Goal: Task Accomplishment & Management: Complete application form

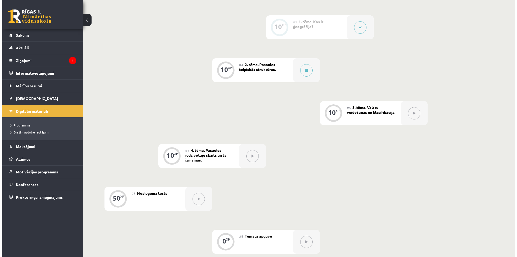
scroll to position [145, 0]
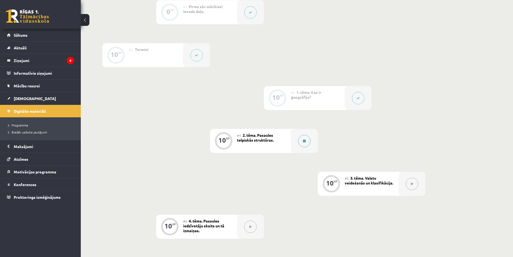
click at [295, 140] on div at bounding box center [304, 141] width 27 height 24
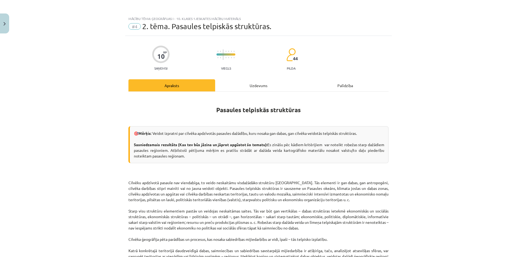
click at [263, 86] on div "Uzdevums" at bounding box center [258, 85] width 87 height 12
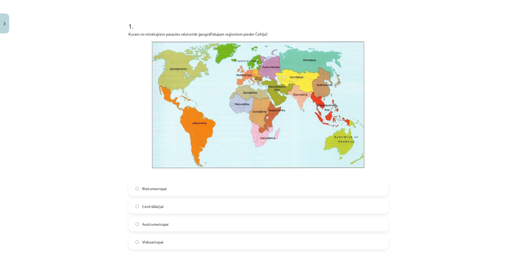
scroll to position [13, 0]
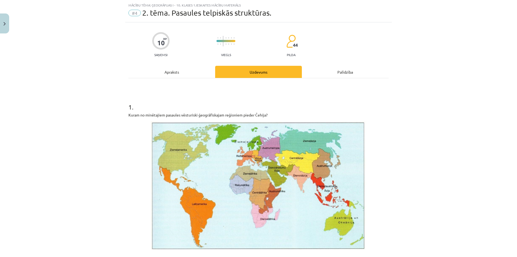
click at [258, 158] on img at bounding box center [259, 185] width 216 height 129
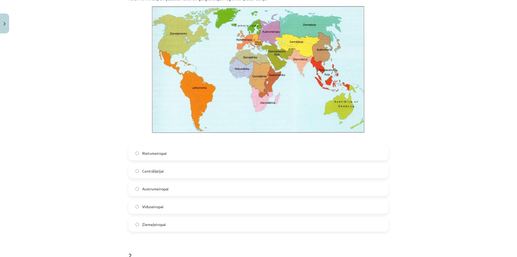
scroll to position [175, 0]
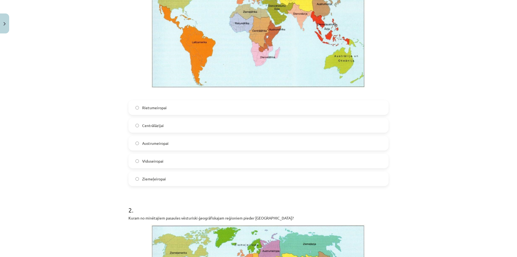
click at [191, 159] on label "Viduseiropai" at bounding box center [258, 160] width 259 height 13
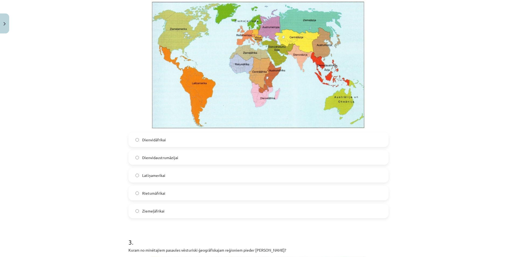
scroll to position [404, 0]
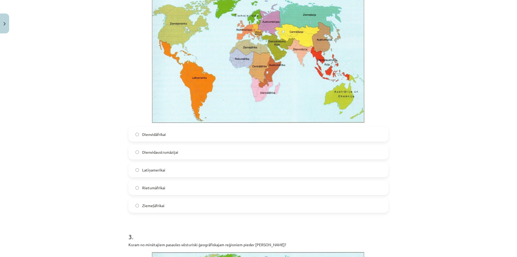
click at [173, 135] on label "Dienvidāfrikai" at bounding box center [258, 133] width 259 height 13
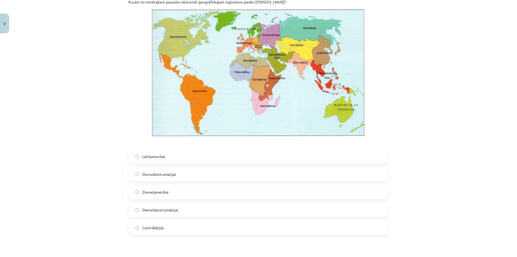
scroll to position [728, 0]
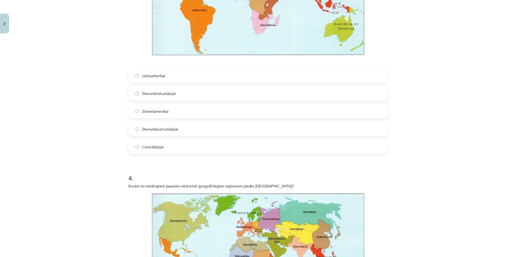
click at [179, 91] on label "Dienvidrietumāzijai" at bounding box center [258, 92] width 259 height 13
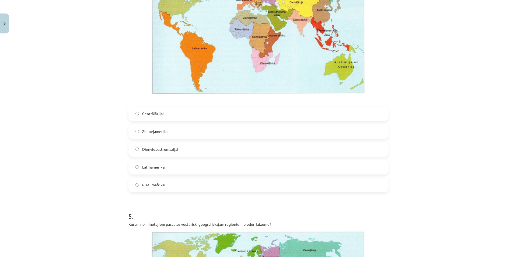
scroll to position [970, 0]
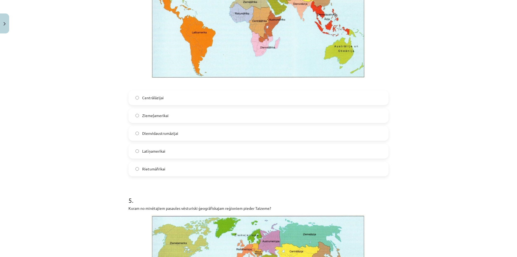
click at [173, 152] on label "Latīņamerikai" at bounding box center [258, 150] width 259 height 13
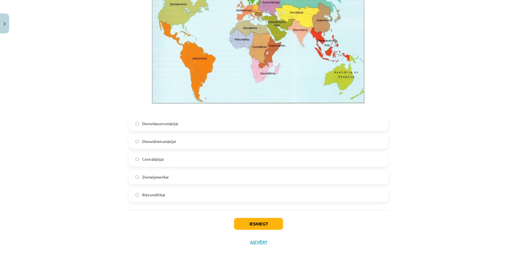
scroll to position [1213, 0]
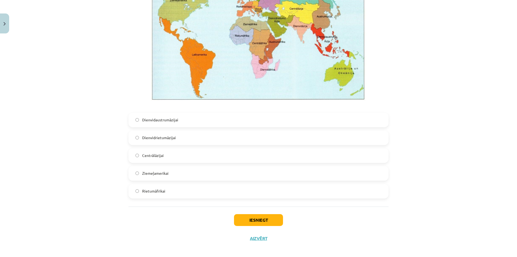
click at [171, 124] on label "Dienvidaustrumāzijai" at bounding box center [258, 119] width 259 height 13
click at [247, 217] on button "Iesniegt" at bounding box center [258, 220] width 49 height 12
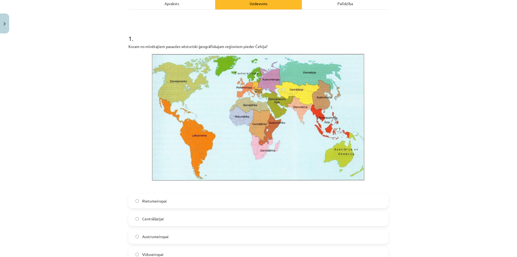
scroll to position [81, 0]
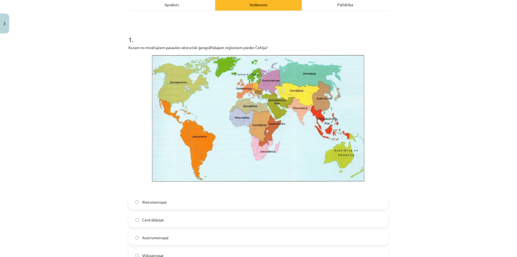
click at [247, 216] on div "1 . Kuram no minētajiem pasaules vēsturiski ģeogrāfiskajam reģioniem pieder Čeh…" at bounding box center [259, 153] width 260 height 254
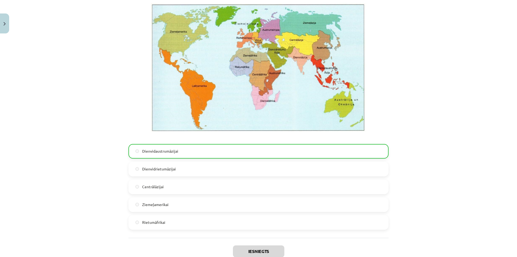
scroll to position [1234, 0]
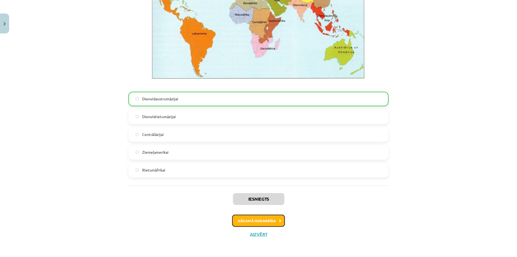
click at [267, 223] on button "Nākamā nodarbība" at bounding box center [258, 220] width 53 height 12
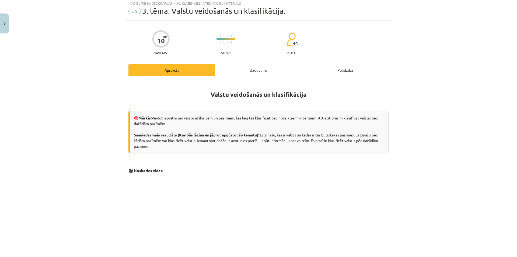
scroll to position [13, 0]
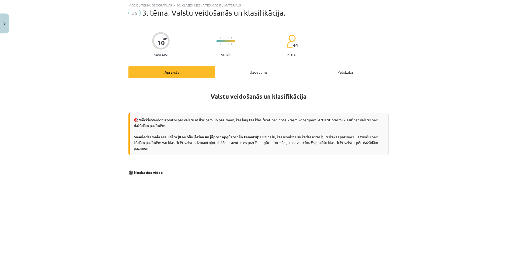
click at [246, 70] on div "Uzdevums" at bounding box center [258, 72] width 87 height 12
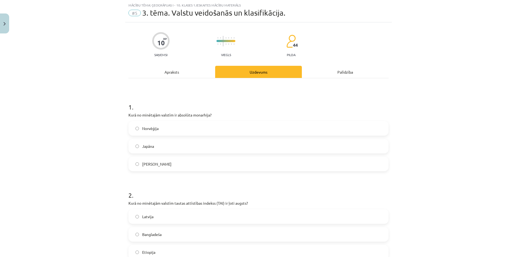
click at [186, 150] on label "Japāna" at bounding box center [258, 145] width 259 height 13
click at [190, 164] on label "Saūda Arābija" at bounding box center [258, 163] width 259 height 13
click at [198, 129] on label "Norvēģija" at bounding box center [258, 128] width 259 height 13
click at [201, 166] on label "Saūda Arābija" at bounding box center [258, 163] width 259 height 13
click at [204, 127] on label "Norvēģija" at bounding box center [258, 128] width 259 height 13
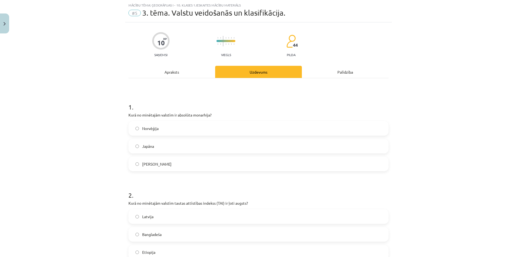
click at [204, 163] on label "Saūda Arābija" at bounding box center [258, 163] width 259 height 13
click at [205, 140] on label "Japāna" at bounding box center [258, 145] width 259 height 13
click at [206, 167] on label "Saūda Arābija" at bounding box center [258, 163] width 259 height 13
click at [214, 129] on label "Norvēģija" at bounding box center [258, 128] width 259 height 13
drag, startPoint x: 214, startPoint y: 168, endPoint x: 215, endPoint y: 149, distance: 18.9
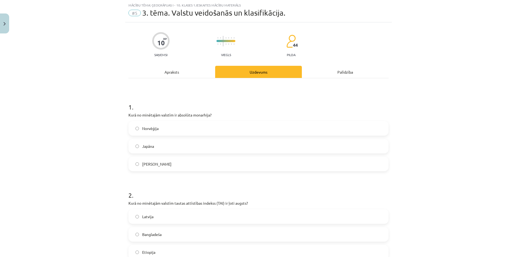
click at [214, 168] on label "Saūda Arābija" at bounding box center [258, 163] width 259 height 13
click at [215, 136] on div "Norvēģija Japāna Saūda Arābija" at bounding box center [259, 146] width 260 height 50
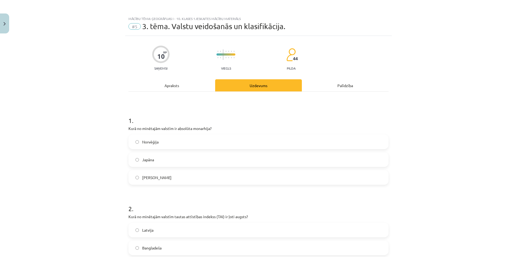
scroll to position [81, 0]
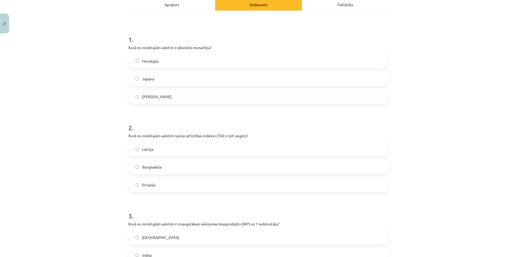
click at [182, 149] on label "Latvija" at bounding box center [258, 148] width 259 height 13
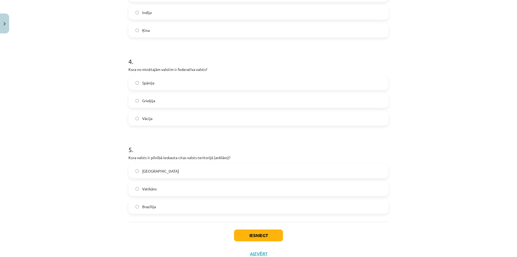
scroll to position [243, 0]
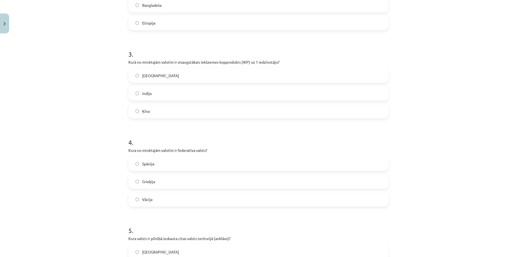
click at [188, 78] on label "ASV" at bounding box center [258, 75] width 259 height 13
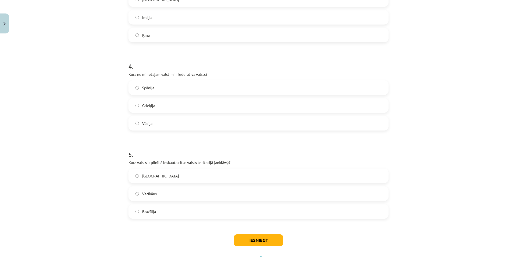
scroll to position [323, 0]
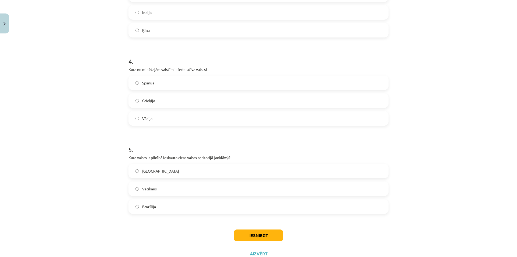
click at [188, 121] on label "Vācija" at bounding box center [258, 118] width 259 height 13
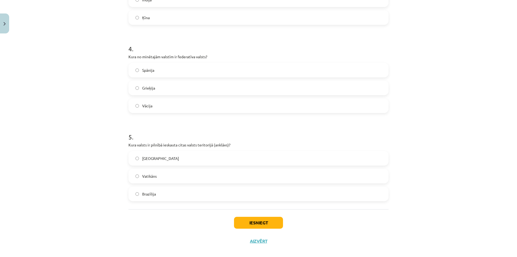
scroll to position [343, 0]
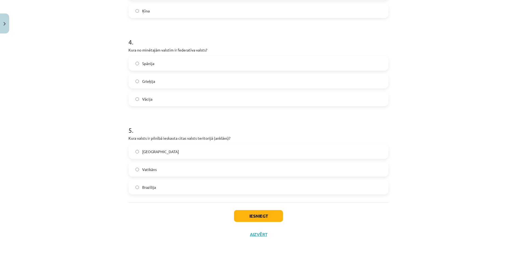
click at [182, 168] on label "Vatikāns" at bounding box center [258, 168] width 259 height 13
click at [271, 218] on button "Iesniegt" at bounding box center [258, 216] width 49 height 12
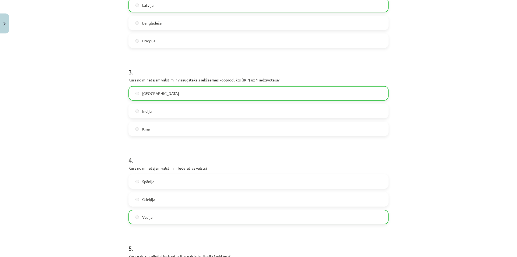
scroll to position [360, 0]
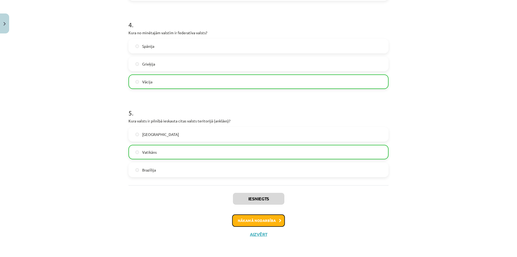
click at [275, 219] on button "Nākamā nodarbība" at bounding box center [258, 220] width 53 height 12
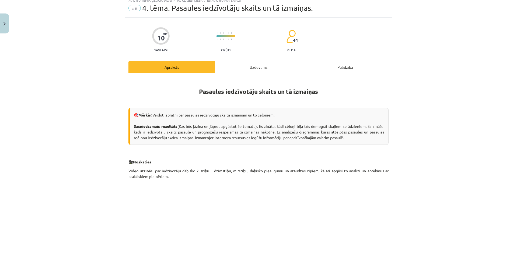
scroll to position [13, 0]
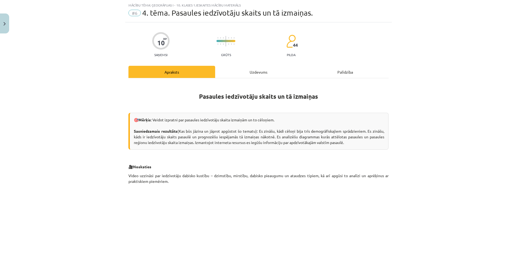
click at [265, 75] on div "Uzdevums" at bounding box center [258, 72] width 87 height 12
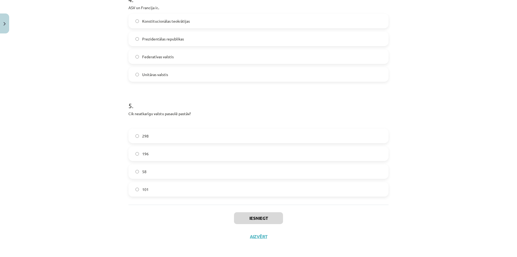
scroll to position [441, 0]
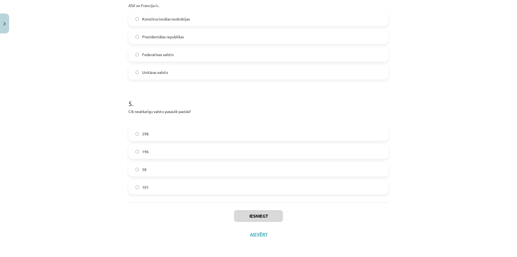
click at [191, 149] on label "196" at bounding box center [258, 151] width 259 height 13
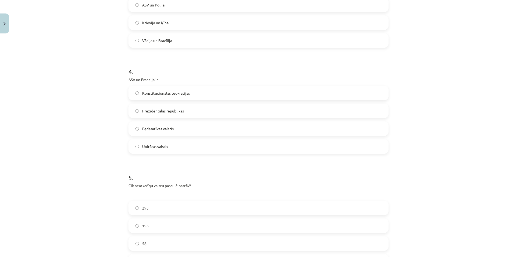
scroll to position [360, 0]
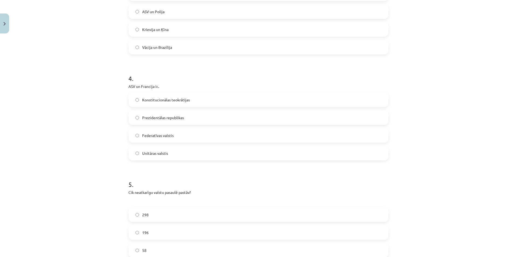
click at [207, 115] on label "Prezidentālas republikas" at bounding box center [258, 117] width 259 height 13
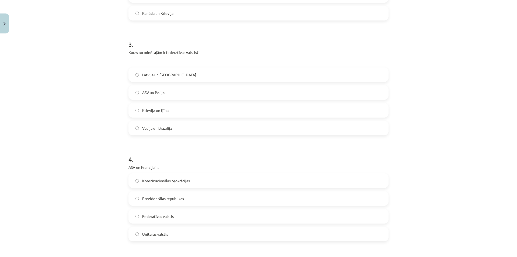
click at [192, 77] on label "Latvija un Lietuva" at bounding box center [258, 74] width 259 height 13
click at [189, 96] on label "ASV un Polija" at bounding box center [258, 92] width 259 height 13
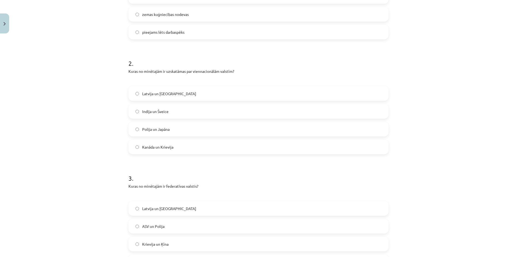
scroll to position [162, 0]
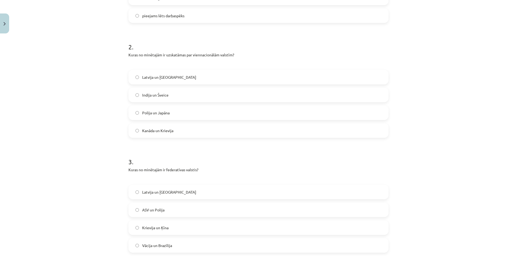
click at [186, 115] on label "Polija un Japāna" at bounding box center [258, 112] width 259 height 13
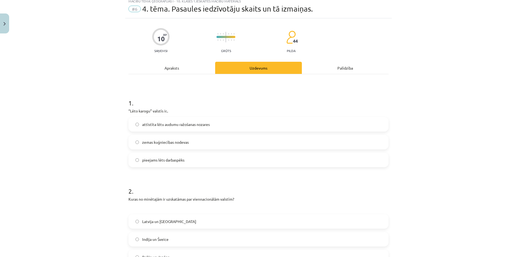
scroll to position [0, 0]
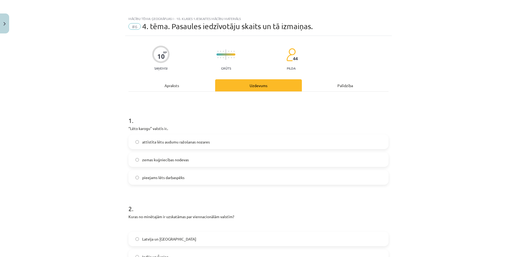
click at [188, 139] on span "attīstīta lētu audumu ražošanas nozares" at bounding box center [176, 142] width 68 height 6
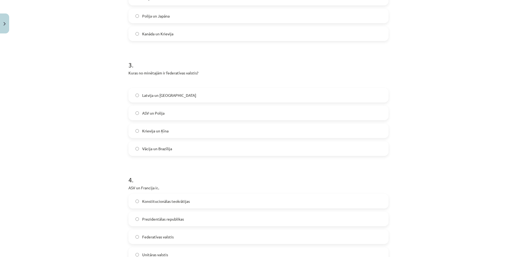
scroll to position [441, 0]
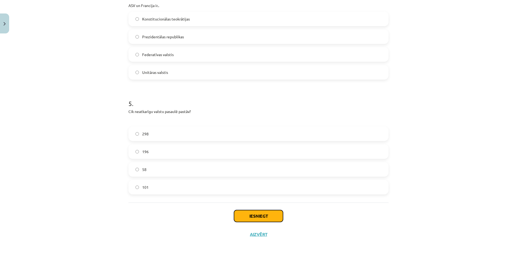
click at [255, 216] on button "Iesniegt" at bounding box center [258, 216] width 49 height 12
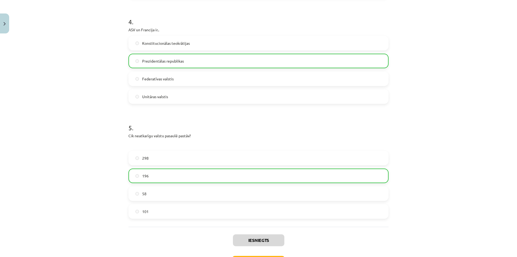
scroll to position [458, 0]
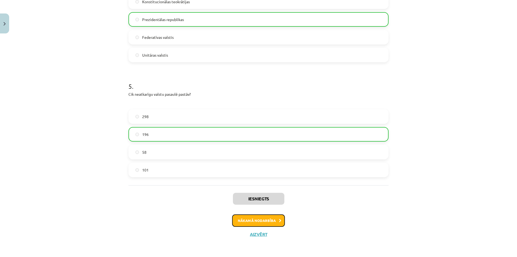
click at [259, 216] on button "Nākamā nodarbība" at bounding box center [258, 220] width 53 height 12
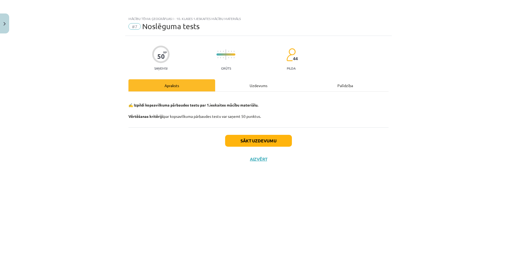
click at [252, 85] on div "Uzdevums" at bounding box center [258, 85] width 87 height 12
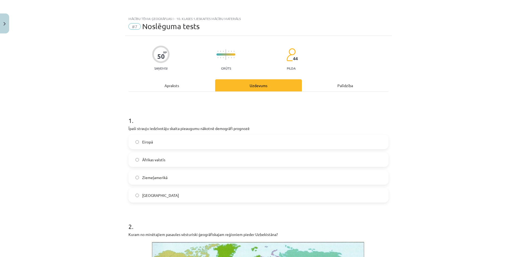
click at [166, 194] on label "Ķīnā" at bounding box center [258, 194] width 259 height 13
click at [177, 157] on label "Āfrikas valstīs" at bounding box center [258, 159] width 259 height 13
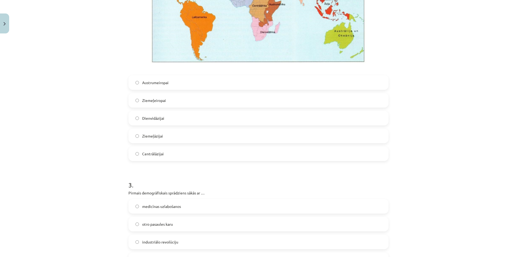
scroll to position [323, 0]
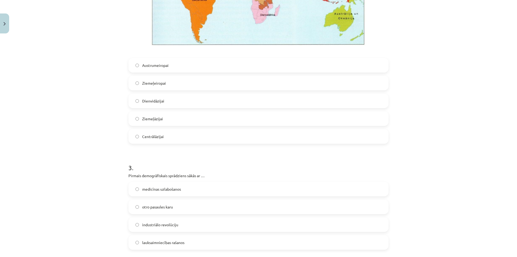
click at [171, 136] on label "Centrālāzijai" at bounding box center [258, 136] width 259 height 13
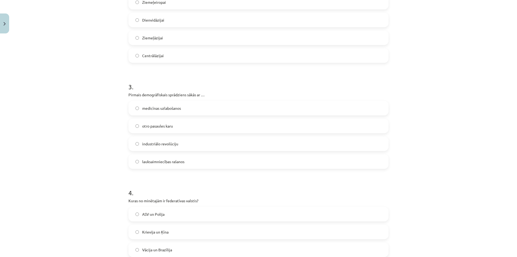
click at [195, 144] on label "industriālo revolūciju" at bounding box center [258, 143] width 259 height 13
click at [196, 108] on label "medicīnas uzlabošanos" at bounding box center [258, 107] width 259 height 13
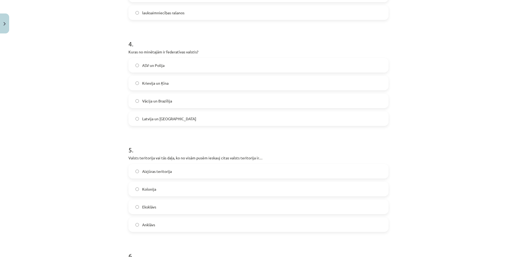
scroll to position [566, 0]
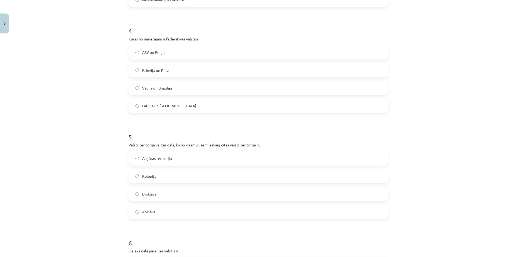
click at [199, 51] on label "ASV un Polija" at bounding box center [258, 52] width 259 height 13
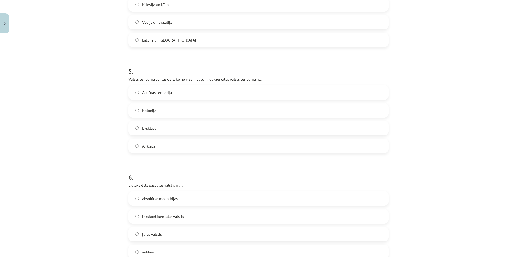
scroll to position [647, 0]
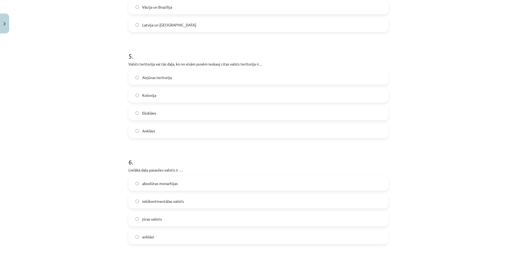
click at [179, 130] on label "Anklāvs" at bounding box center [258, 130] width 259 height 13
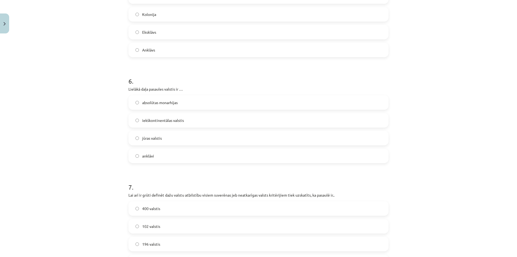
scroll to position [808, 0]
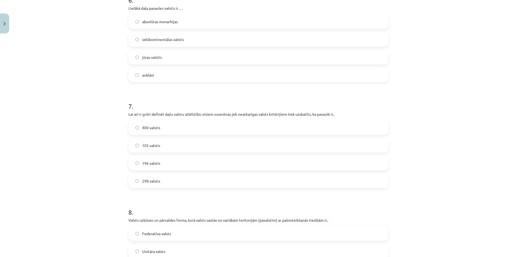
click at [190, 42] on label "iekškontinentālas valstis" at bounding box center [258, 39] width 259 height 13
click at [192, 59] on label "jūras valstis" at bounding box center [258, 56] width 259 height 13
click at [186, 42] on label "iekškontinentālas valstis" at bounding box center [258, 39] width 259 height 13
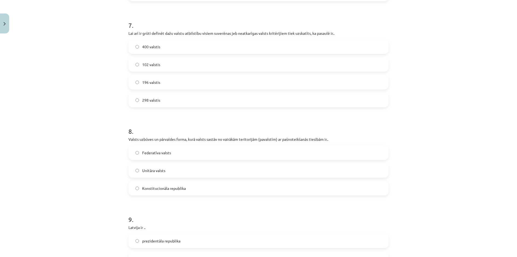
click at [172, 85] on label "196 valstis" at bounding box center [258, 81] width 259 height 13
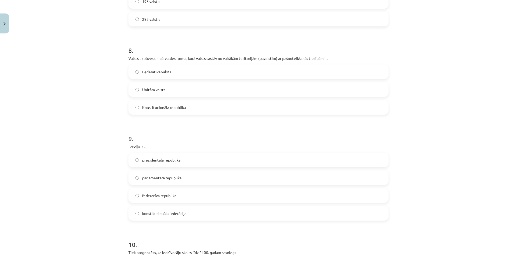
click at [177, 94] on label "Unitāra valsts" at bounding box center [258, 89] width 259 height 13
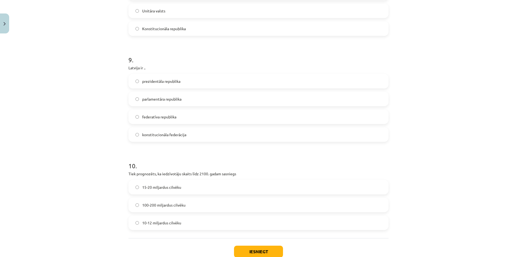
scroll to position [1084, 0]
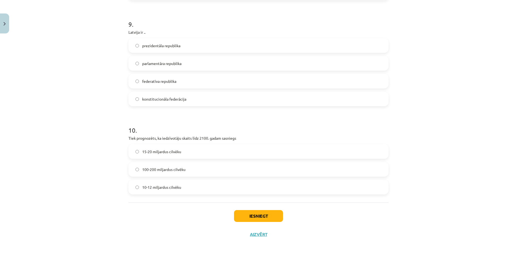
click at [174, 98] on span "konstitucionāla federācija" at bounding box center [164, 99] width 44 height 6
click at [181, 167] on span "100-200 miljardus cilvēku" at bounding box center [163, 170] width 43 height 6
click at [249, 213] on button "Iesniegt" at bounding box center [258, 216] width 49 height 12
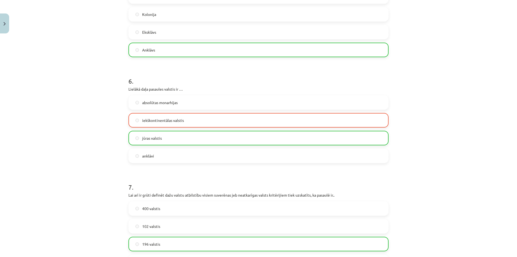
scroll to position [1102, 0]
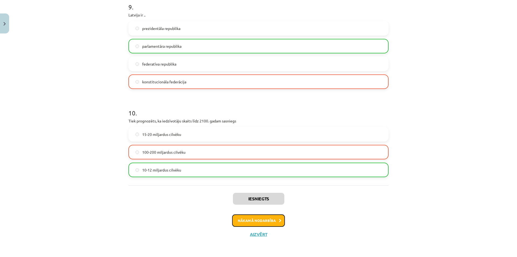
click at [257, 218] on button "Nākamā nodarbība" at bounding box center [258, 220] width 53 height 12
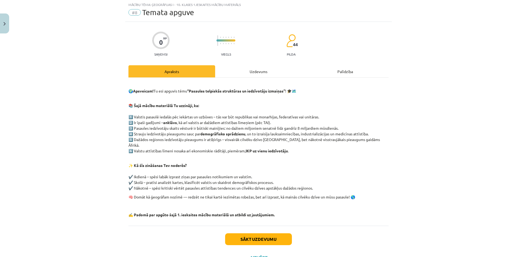
scroll to position [13, 0]
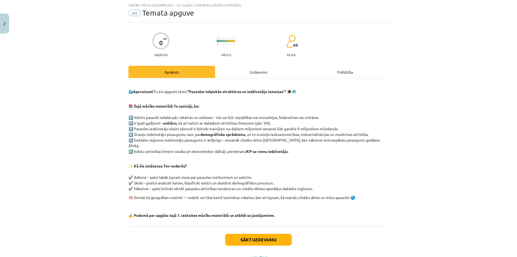
click at [244, 75] on div "Uzdevums" at bounding box center [258, 72] width 87 height 12
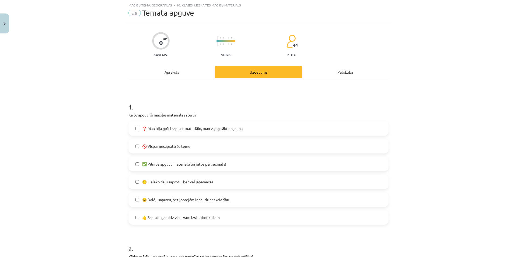
click at [216, 185] on label "🙂 Lielāko daļu saprotu, bet vēl jāpamācās" at bounding box center [258, 181] width 259 height 13
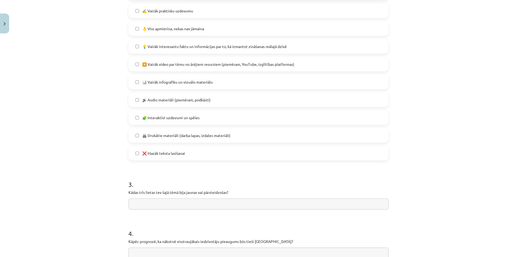
scroll to position [375, 0]
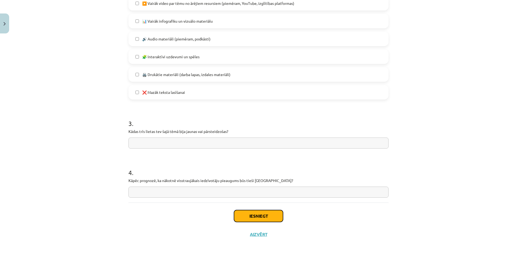
click at [261, 218] on button "Iesniegt" at bounding box center [258, 216] width 49 height 12
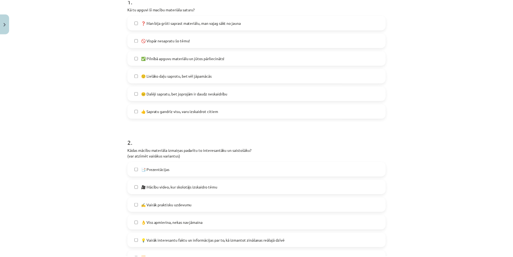
scroll to position [0, 0]
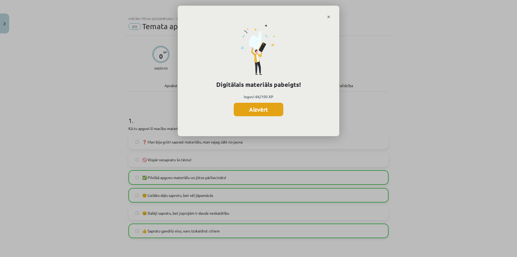
click at [260, 109] on button "Aizvērt" at bounding box center [259, 109] width 50 height 13
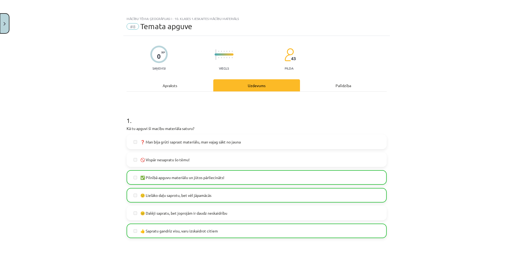
click at [6, 26] on button "Close" at bounding box center [4, 23] width 9 height 20
click at [40, 96] on link "[DEMOGRAPHIC_DATA]" at bounding box center [40, 98] width 67 height 12
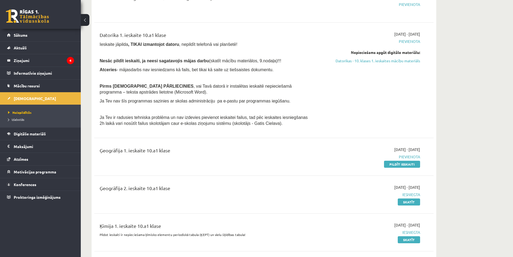
scroll to position [162, 0]
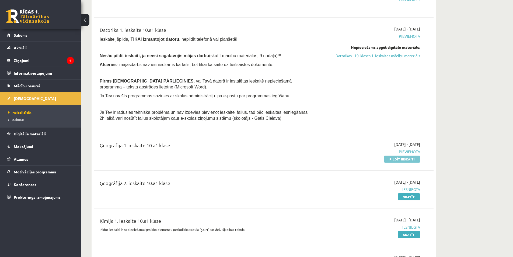
click at [412, 158] on link "Pildīt ieskaiti" at bounding box center [402, 158] width 36 height 7
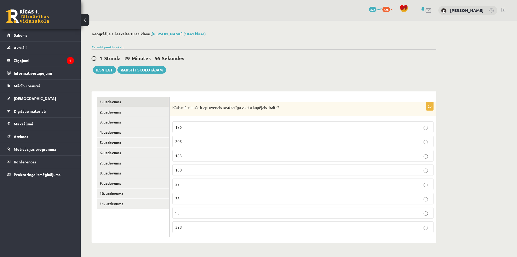
click at [202, 125] on p "196" at bounding box center [302, 127] width 255 height 6
click at [135, 112] on link "2. uzdevums" at bounding box center [133, 112] width 72 height 10
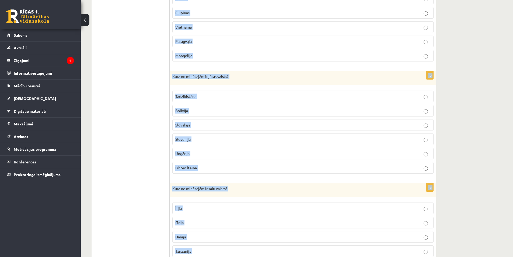
scroll to position [528, 0]
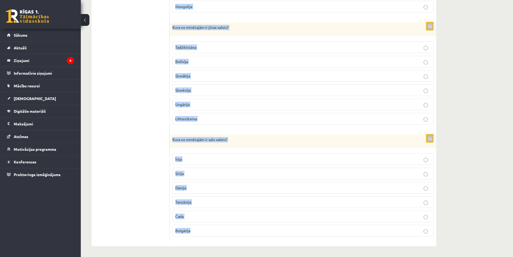
drag, startPoint x: 173, startPoint y: 108, endPoint x: 325, endPoint y: 261, distance: 214.9
copy form "Kura no minētajām ir salu valsts? Austrālija Madagaskara Šveice Turcija Slovāki…"
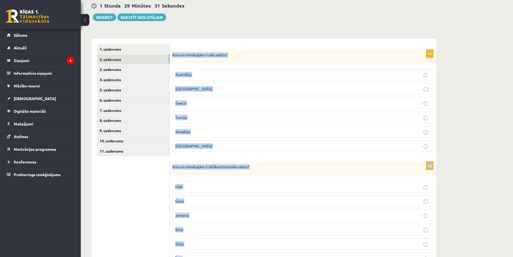
scroll to position [0, 0]
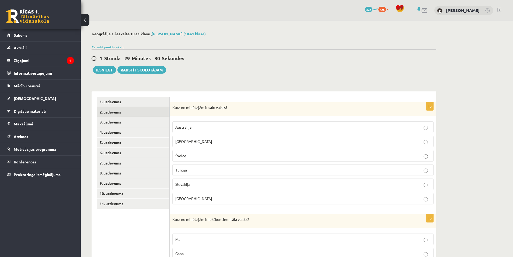
click at [216, 67] on div "1 Stunda 29 Minūtes 30 Sekundes Ieskaite saglabāta! Iesniegt Rakstīt skolotājam" at bounding box center [264, 61] width 345 height 24
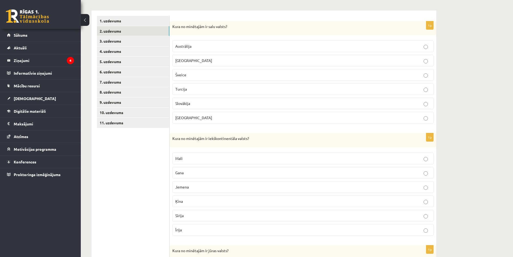
click at [205, 61] on p "Madagaskara" at bounding box center [302, 61] width 255 height 6
click at [199, 160] on p "Mali" at bounding box center [302, 158] width 255 height 6
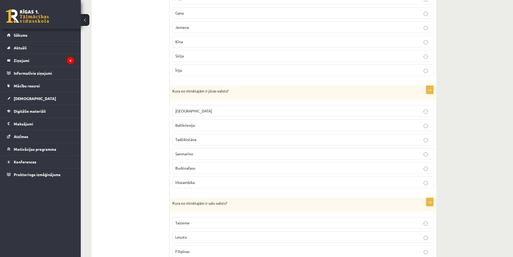
scroll to position [243, 0]
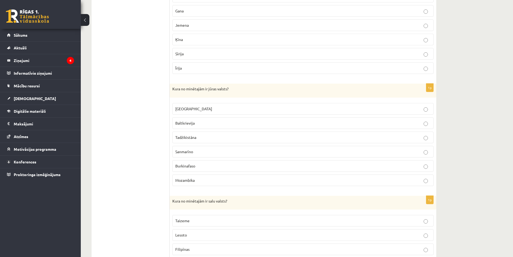
click at [207, 185] on label "Mozambika" at bounding box center [302, 180] width 261 height 12
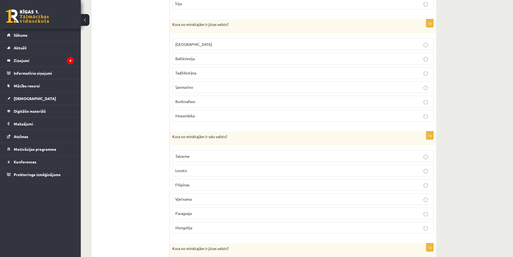
scroll to position [323, 0]
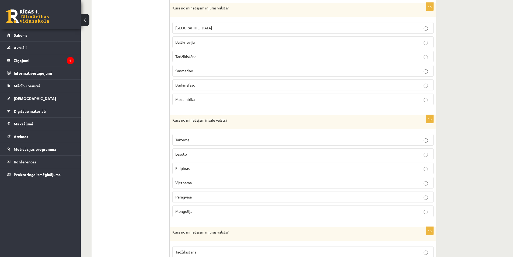
click at [207, 168] on p "Filipīnas" at bounding box center [302, 168] width 255 height 6
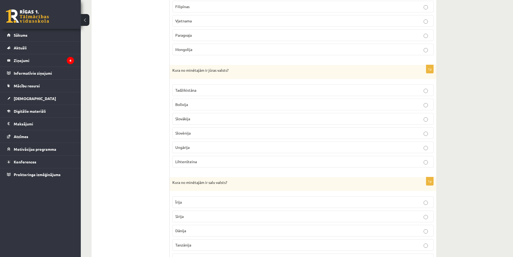
click at [199, 134] on p "Slovēnija" at bounding box center [302, 133] width 255 height 6
click at [205, 196] on label "Īrija" at bounding box center [302, 202] width 261 height 12
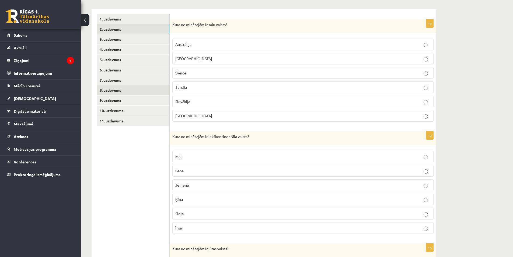
scroll to position [81, 0]
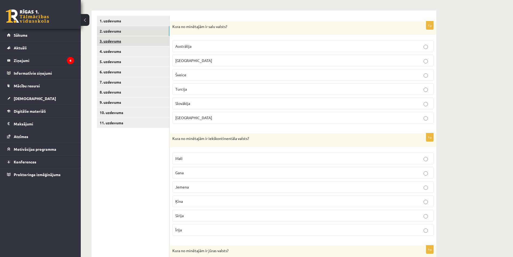
click at [129, 43] on link "3. uzdevums" at bounding box center [133, 41] width 72 height 10
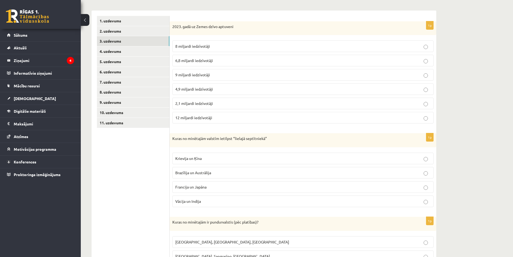
click at [207, 49] on p "8 miljardi iedzīvotāji" at bounding box center [302, 46] width 255 height 6
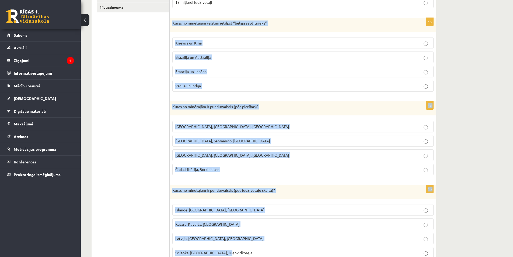
scroll to position [302, 0]
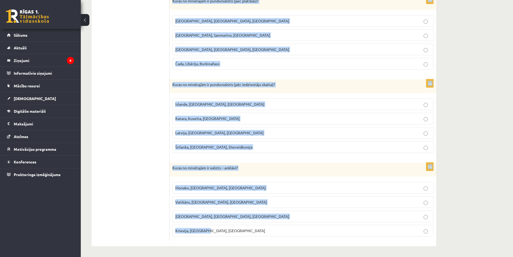
drag, startPoint x: 172, startPoint y: 138, endPoint x: 312, endPoint y: 264, distance: 187.8
copy form "Kuras no minētajām valstīm ietilpst “lielajā septītniekā” Krievija un Ķīna Braz…"
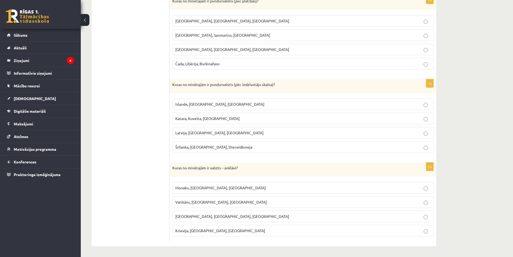
click at [138, 70] on ul "1. uzdevums 2. uzdevums 3. uzdevums 4. uzdevums 5. uzdevums 6. uzdevums 7. uzde…" at bounding box center [133, 18] width 73 height 446
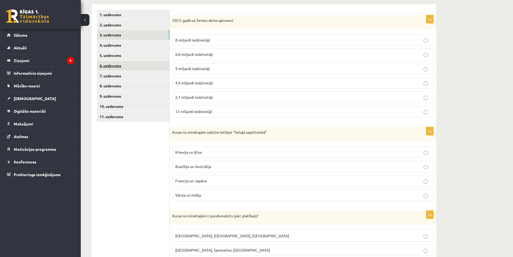
scroll to position [162, 0]
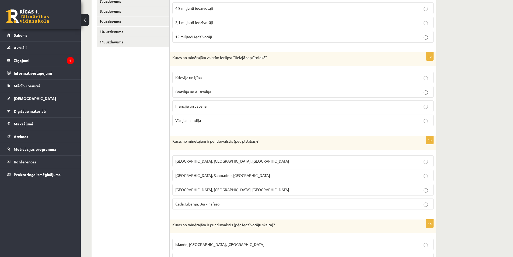
click at [211, 106] on p "Francija un Japāna" at bounding box center [302, 106] width 255 height 6
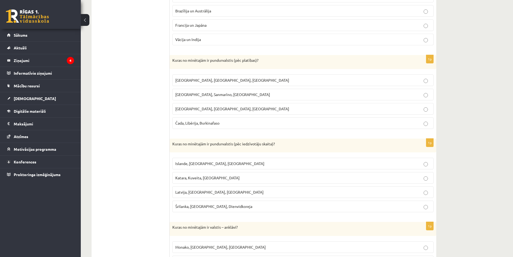
scroll to position [302, 0]
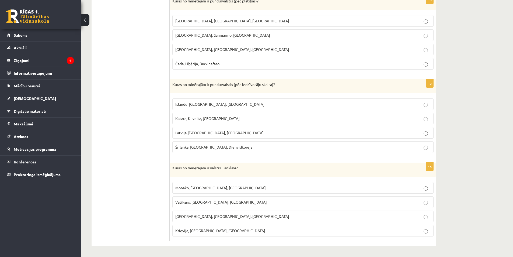
click at [211, 36] on span "Monako, Sanmarīno, Luksemburga" at bounding box center [222, 35] width 95 height 5
click at [218, 103] on p "Islande, Malta, Surinama" at bounding box center [302, 104] width 255 height 6
click at [219, 203] on span "Vatikāns, Lesoto, Sanmarīno" at bounding box center [221, 201] width 92 height 5
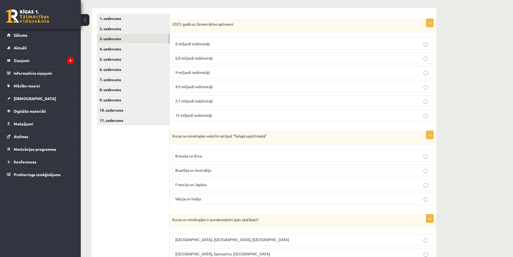
scroll to position [0, 0]
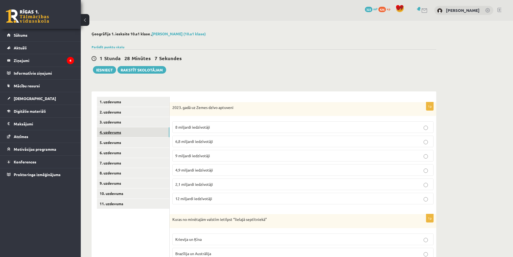
click at [137, 135] on link "4. uzdevums" at bounding box center [133, 132] width 72 height 10
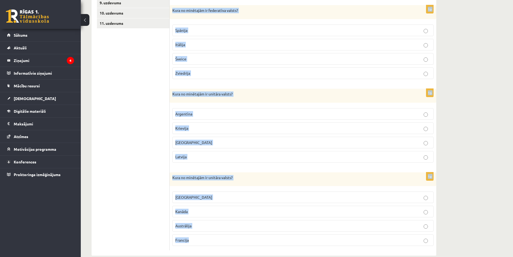
scroll to position [190, 0]
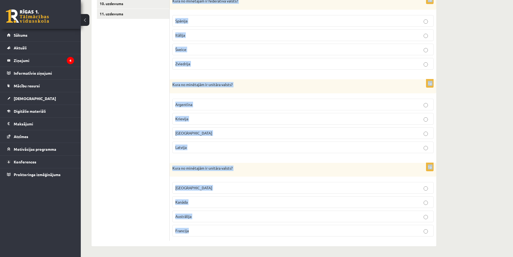
drag, startPoint x: 172, startPoint y: 77, endPoint x: 304, endPoint y: 257, distance: 223.5
copy form "Kura no minētajām ir unitāra valsts? Apvienotie Arābu Emirāti Pakistāna Venecuē…"
click at [447, 132] on div "**********" at bounding box center [264, 44] width 366 height 426
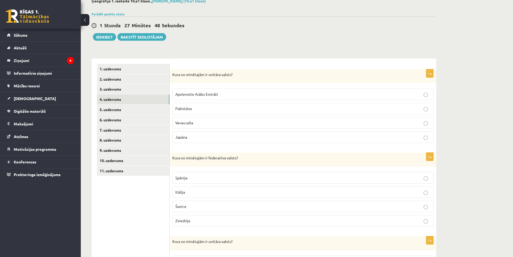
scroll to position [0, 0]
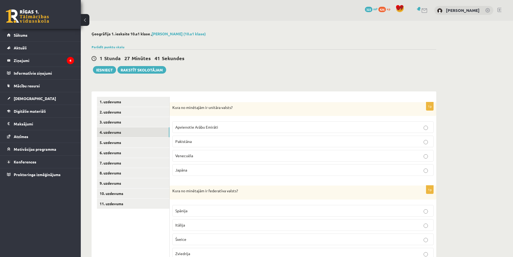
click at [203, 172] on p "Japāna" at bounding box center [302, 170] width 255 height 6
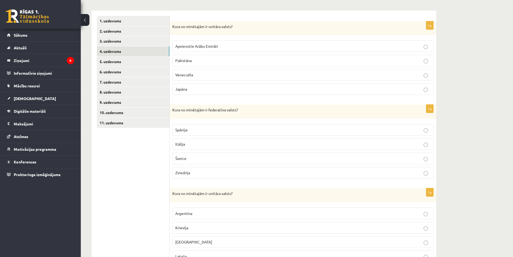
click at [197, 161] on p "Šveice" at bounding box center [302, 158] width 255 height 6
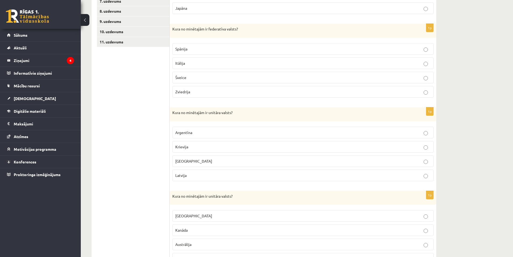
click at [198, 172] on label "Latvija" at bounding box center [302, 175] width 261 height 12
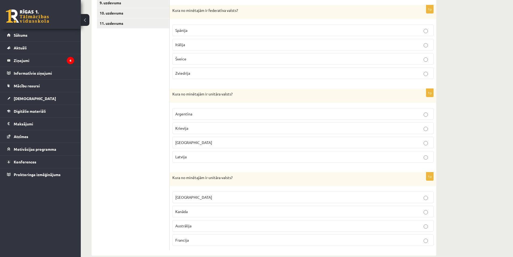
scroll to position [190, 0]
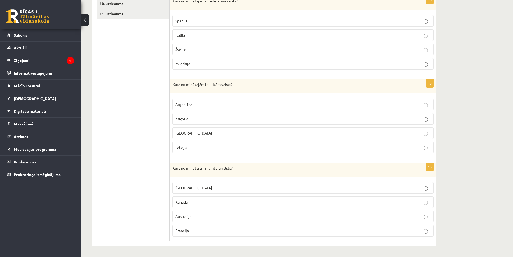
click at [196, 228] on p "Francija" at bounding box center [302, 231] width 255 height 6
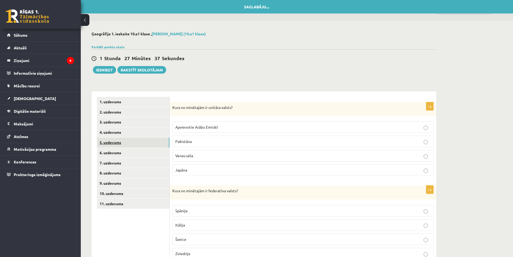
click at [119, 146] on link "5. uzdevums" at bounding box center [133, 142] width 72 height 10
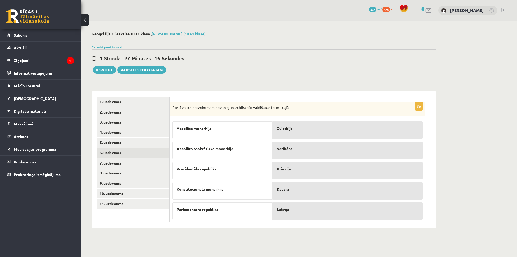
click at [146, 151] on link "6. uzdevums" at bounding box center [133, 153] width 72 height 10
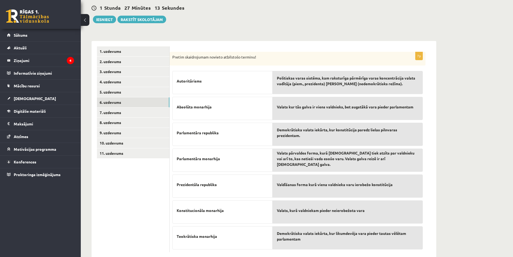
scroll to position [62, 0]
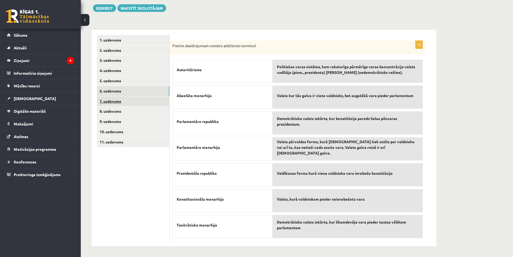
click at [116, 102] on link "7. uzdevums" at bounding box center [133, 101] width 72 height 10
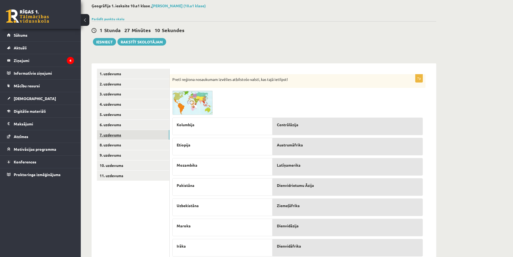
scroll to position [47, 0]
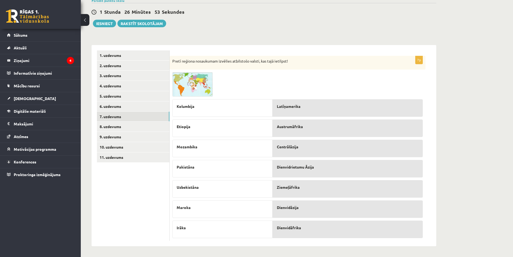
click at [309, 190] on p "Ziemeļāfrika" at bounding box center [348, 187] width 142 height 6
click at [120, 128] on link "8. uzdevums" at bounding box center [133, 127] width 72 height 10
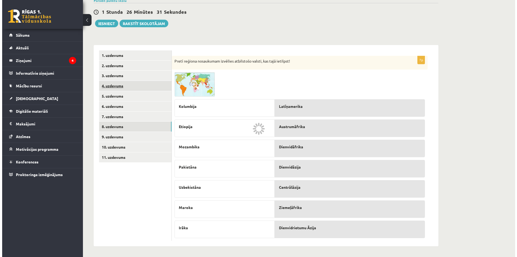
scroll to position [0, 0]
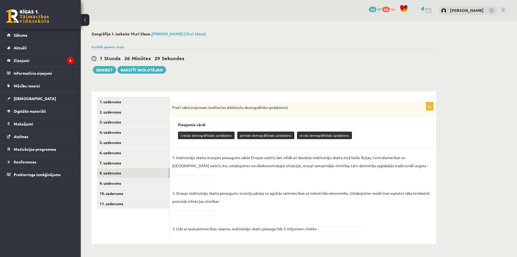
click at [217, 177] on fieldset "1. Iedzīvotāju skaita straujais pieaugums sākās Eiropas valstīs, bet vēlāk arī …" at bounding box center [302, 194] width 261 height 82
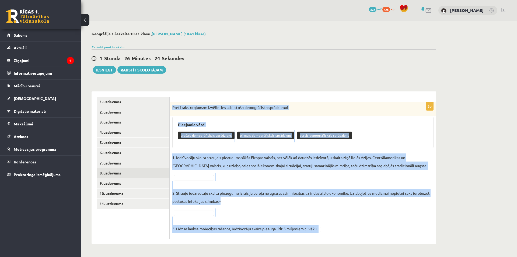
drag, startPoint x: 172, startPoint y: 106, endPoint x: 370, endPoint y: 239, distance: 239.2
click at [370, 239] on div "3p Pretī raksturojumam izvēlieties atbilstošo demogrāfisko sprādzienu! Pieejami…" at bounding box center [303, 167] width 267 height 153
copy div "Pretī raksturojumam izvēlieties atbilstošo demogrāfisko sprādzienu! Pieejamie v…"
click at [227, 140] on div "trešais demogrāfiskais sprādziens pirmais demogrāfiskais sprādziens otrais demo…" at bounding box center [303, 136] width 250 height 13
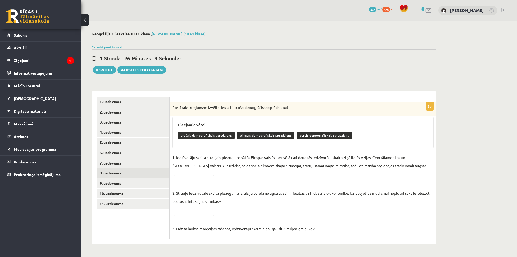
click at [224, 178] on fieldset "1. Iedzīvotāju skaita straujais pieaugums sākās Eiropas valstīs, bet vēlāk arī …" at bounding box center [302, 194] width 261 height 82
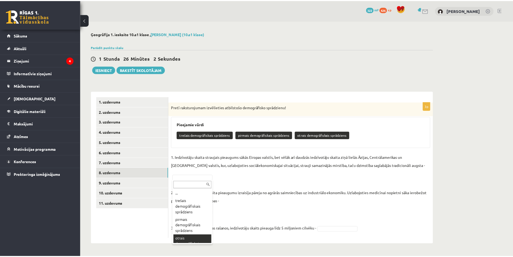
scroll to position [10, 0]
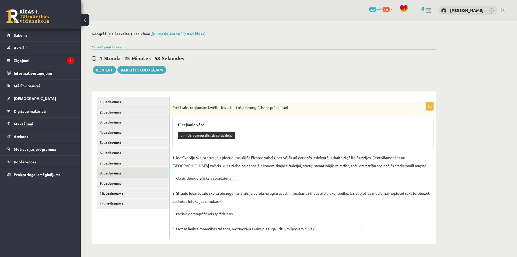
click at [209, 235] on fieldset "**********" at bounding box center [302, 194] width 261 height 82
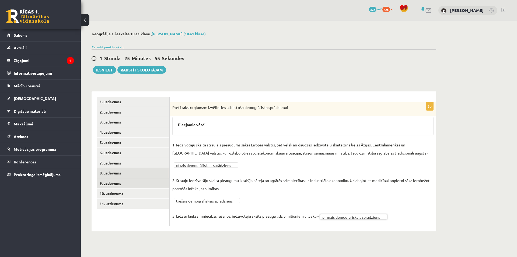
click at [118, 179] on link "9. uzdevums" at bounding box center [133, 183] width 72 height 10
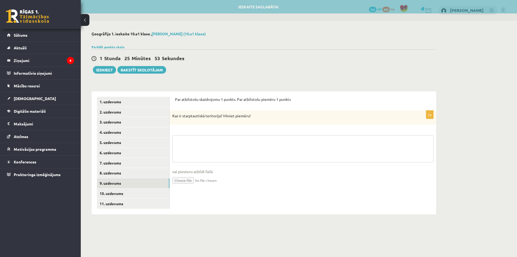
click at [238, 137] on textarea at bounding box center [302, 148] width 261 height 27
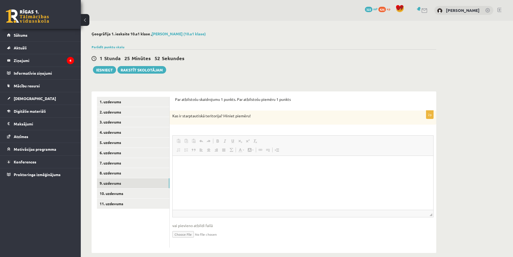
scroll to position [0, 0]
click at [145, 194] on link "10. uzdevums" at bounding box center [133, 193] width 72 height 10
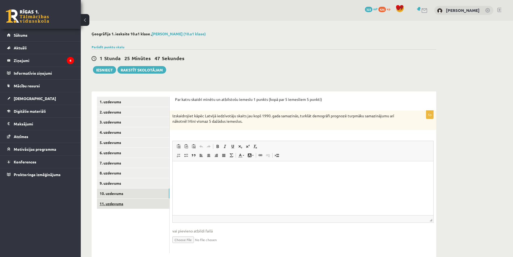
click at [156, 199] on link "11. uzdevums" at bounding box center [133, 204] width 72 height 10
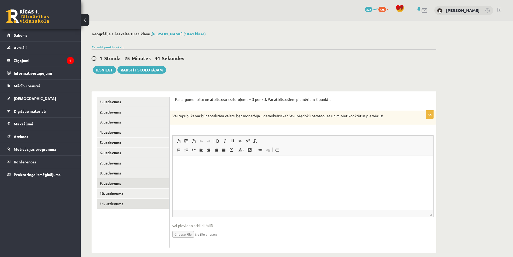
click at [158, 182] on link "9. uzdevums" at bounding box center [133, 183] width 72 height 10
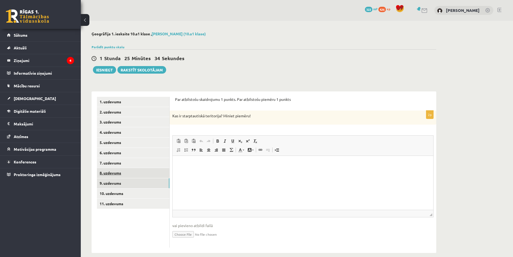
click at [157, 174] on link "8. uzdevums" at bounding box center [133, 173] width 72 height 10
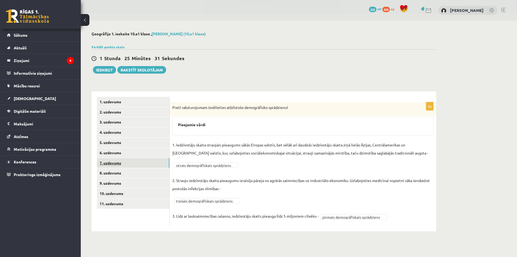
click at [158, 162] on link "7. uzdevums" at bounding box center [133, 163] width 72 height 10
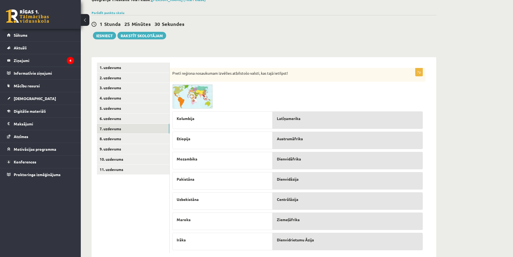
scroll to position [47, 0]
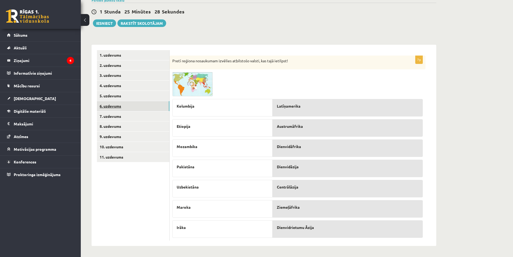
click at [141, 107] on link "6. uzdevums" at bounding box center [133, 106] width 72 height 10
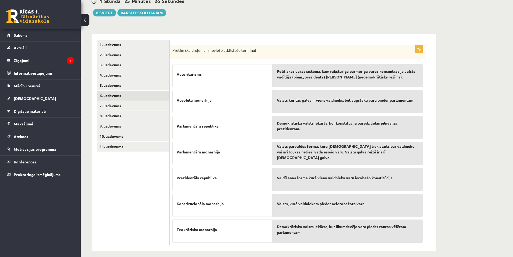
scroll to position [62, 0]
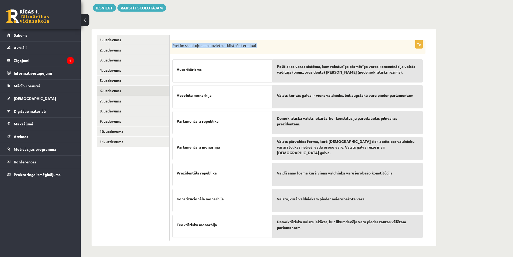
drag, startPoint x: 172, startPoint y: 42, endPoint x: 434, endPoint y: 225, distance: 319.8
click at [433, 227] on div "7p Pretim skaidrojumam novieto atbilstošo terminu! Autoritārisms Absolūta monar…" at bounding box center [303, 137] width 267 height 217
click at [454, 210] on div "**********" at bounding box center [297, 108] width 432 height 298
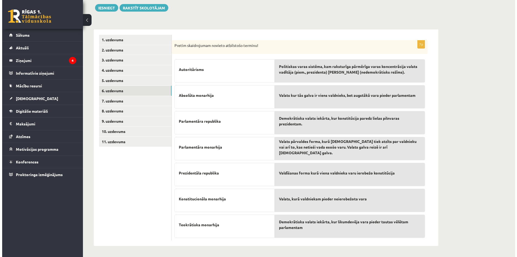
scroll to position [0, 0]
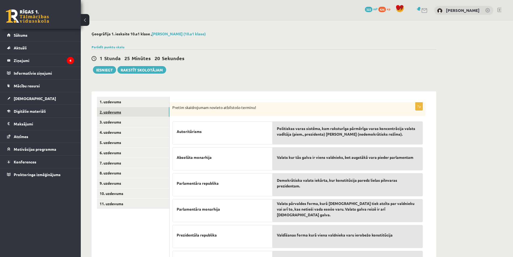
click at [133, 108] on link "2. uzdevums" at bounding box center [133, 112] width 72 height 10
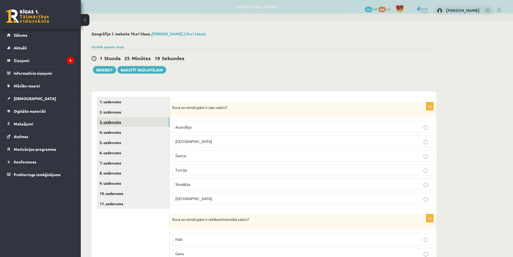
click at [134, 122] on link "3. uzdevums" at bounding box center [133, 122] width 72 height 10
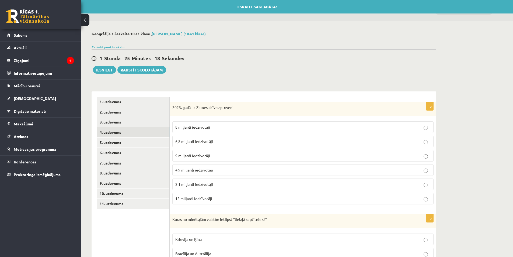
click at [138, 133] on link "4. uzdevums" at bounding box center [133, 132] width 72 height 10
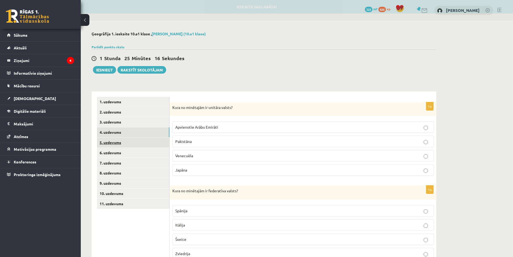
click at [141, 147] on link "5. uzdevums" at bounding box center [133, 142] width 72 height 10
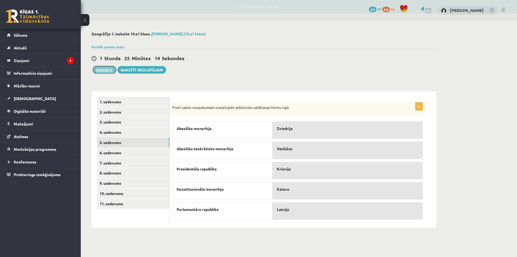
click at [107, 71] on button "Iesniegt" at bounding box center [104, 70] width 23 height 8
